Goal: Task Accomplishment & Management: Manage account settings

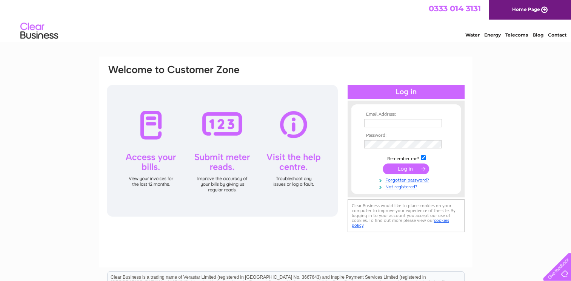
type input "asutherland@shineacademies.co.uk"
click at [403, 170] on input "submit" at bounding box center [405, 169] width 46 height 11
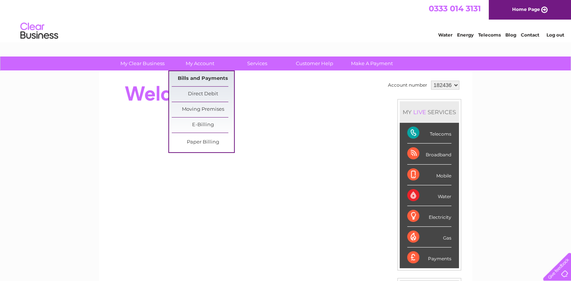
click at [193, 77] on link "Bills and Payments" at bounding box center [203, 78] width 62 height 15
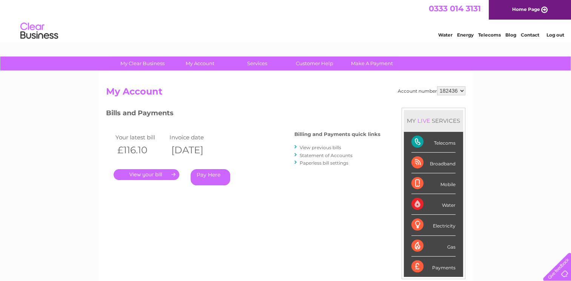
click at [152, 172] on link "." at bounding box center [147, 174] width 66 height 11
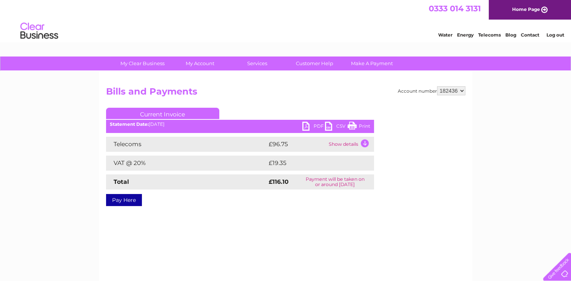
click at [317, 125] on link "PDF" at bounding box center [313, 127] width 23 height 11
click at [552, 34] on link "Log out" at bounding box center [555, 35] width 18 height 6
